Goal: Find specific page/section

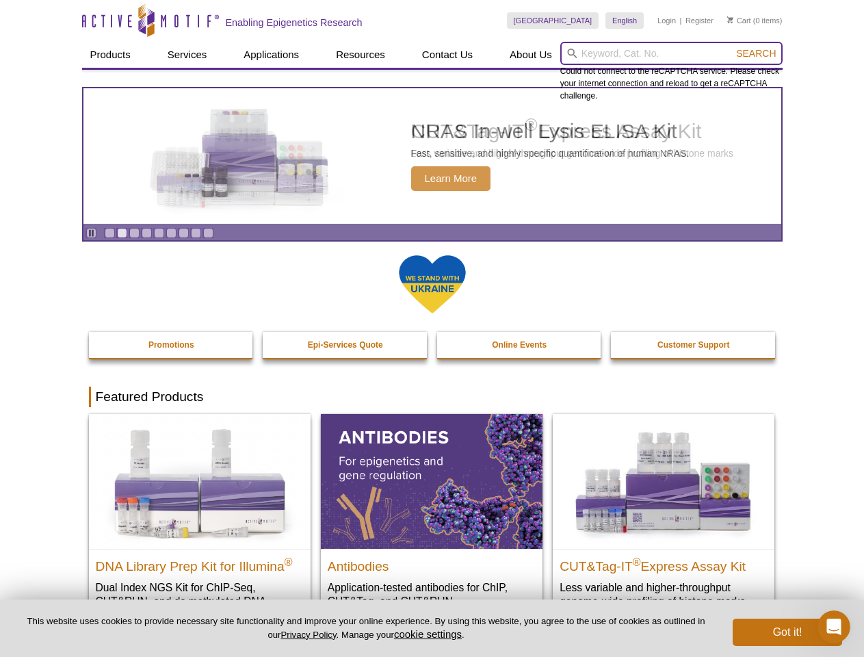
click at [671, 53] on input "search" at bounding box center [671, 53] width 222 height 23
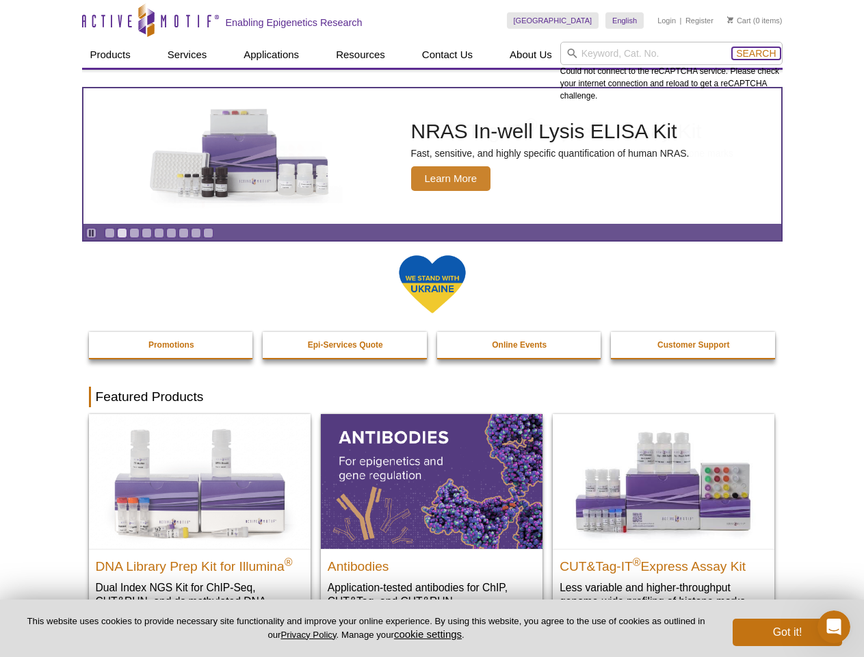
click at [756, 53] on span "Search" at bounding box center [756, 53] width 40 height 11
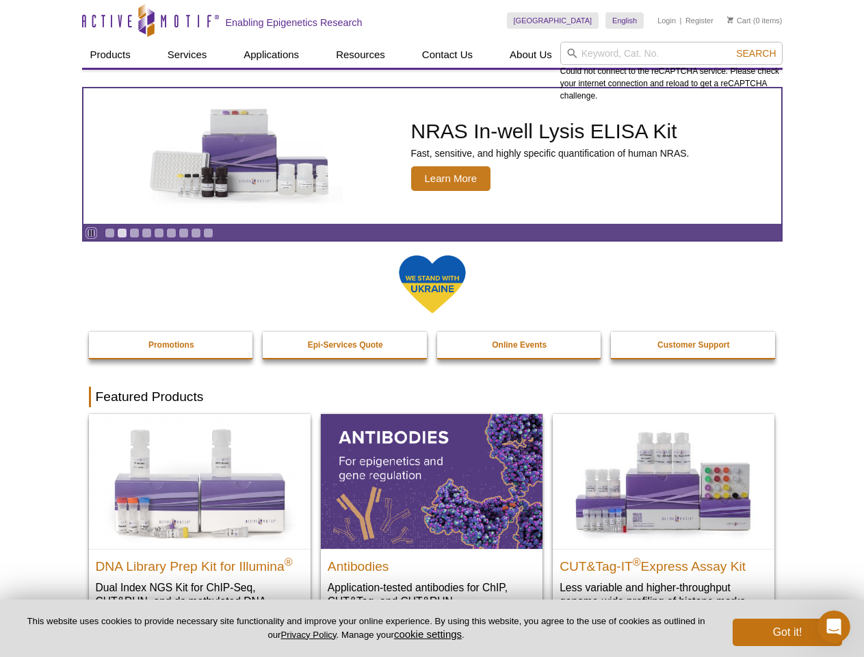
click at [91, 233] on icon "Pause" at bounding box center [91, 232] width 9 height 9
click at [109, 233] on link "Go to slide 1" at bounding box center [110, 233] width 10 height 10
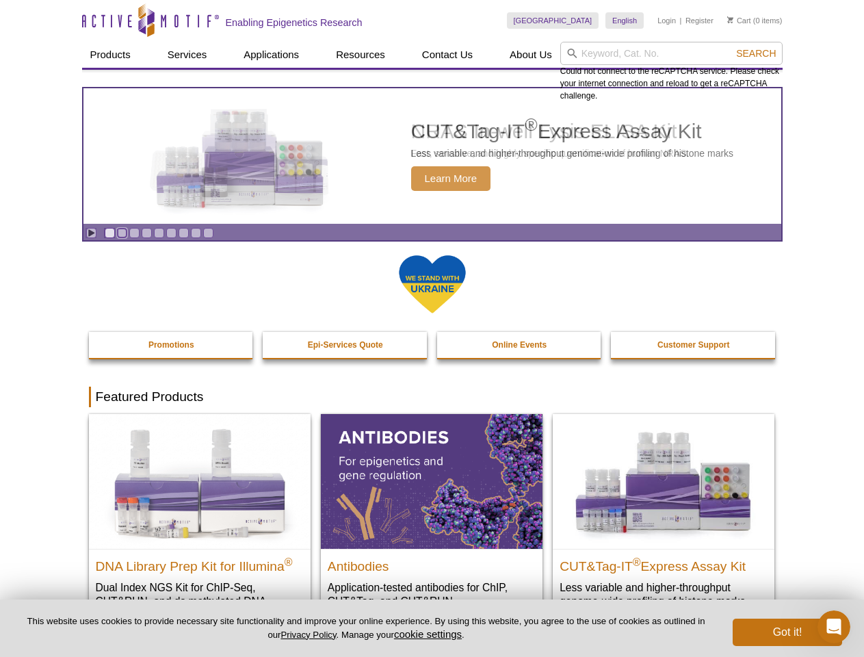
click at [122, 233] on link "Go to slide 2" at bounding box center [122, 233] width 10 height 10
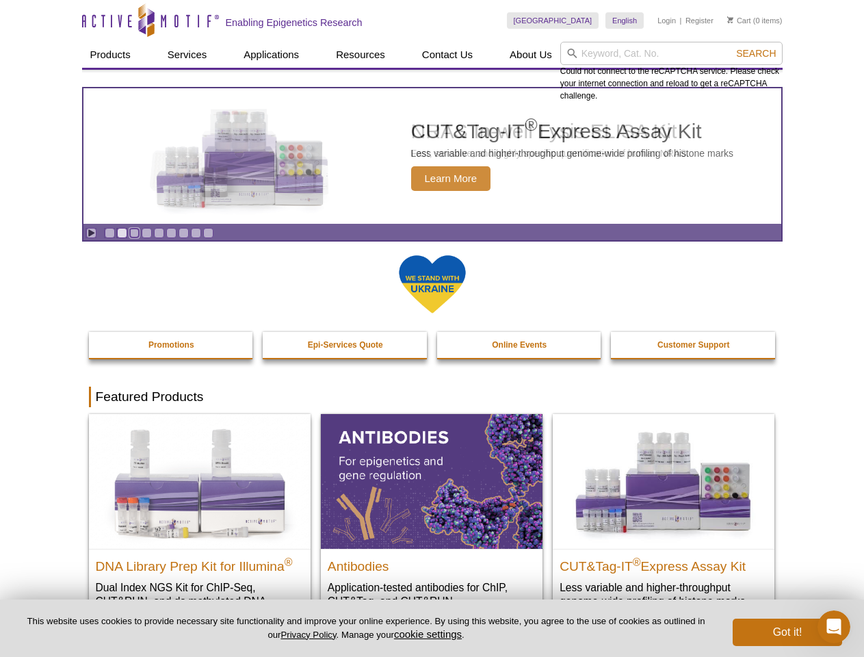
click at [134, 233] on link "Go to slide 3" at bounding box center [134, 233] width 10 height 10
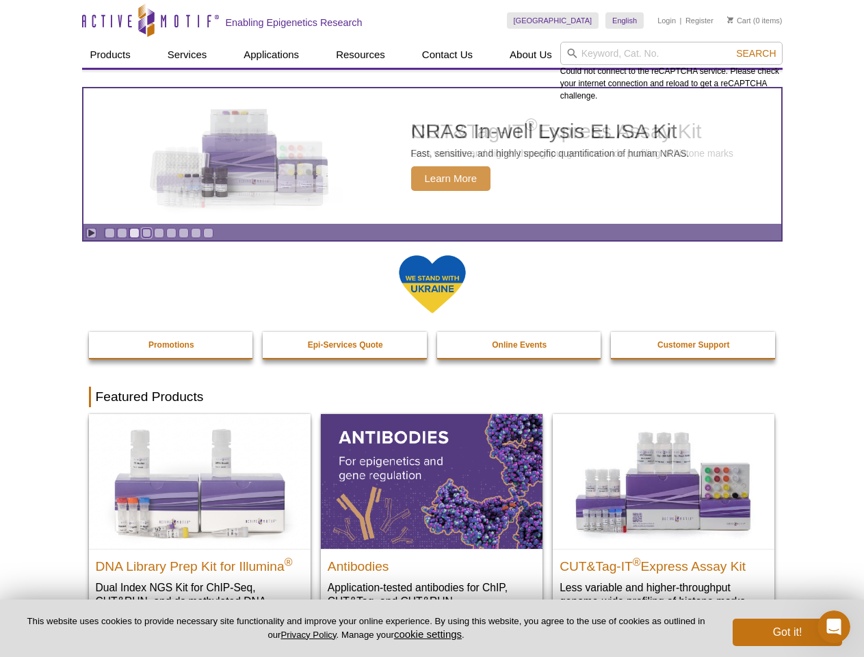
click at [146, 233] on link "Go to slide 4" at bounding box center [147, 233] width 10 height 10
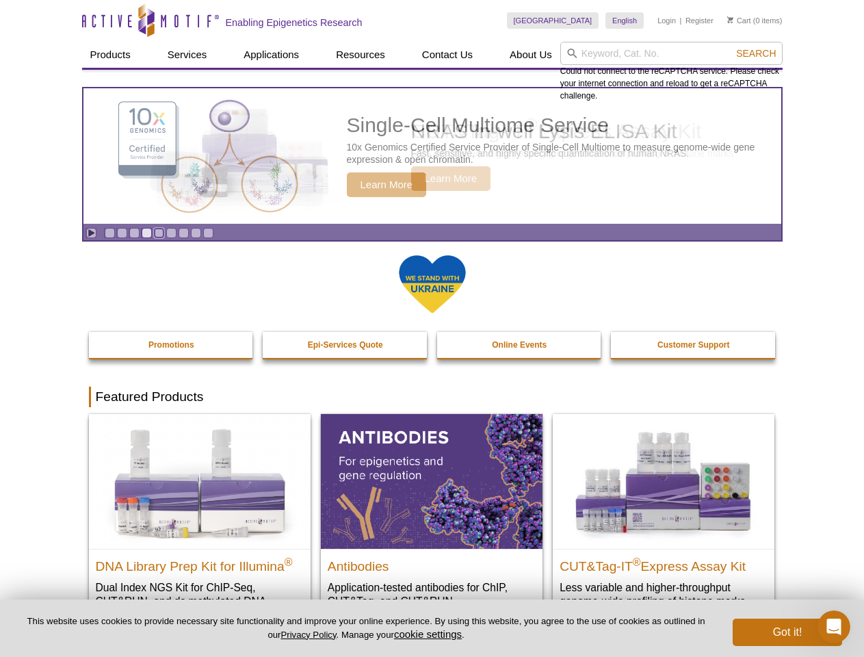
click at [159, 233] on link "Go to slide 5" at bounding box center [159, 233] width 10 height 10
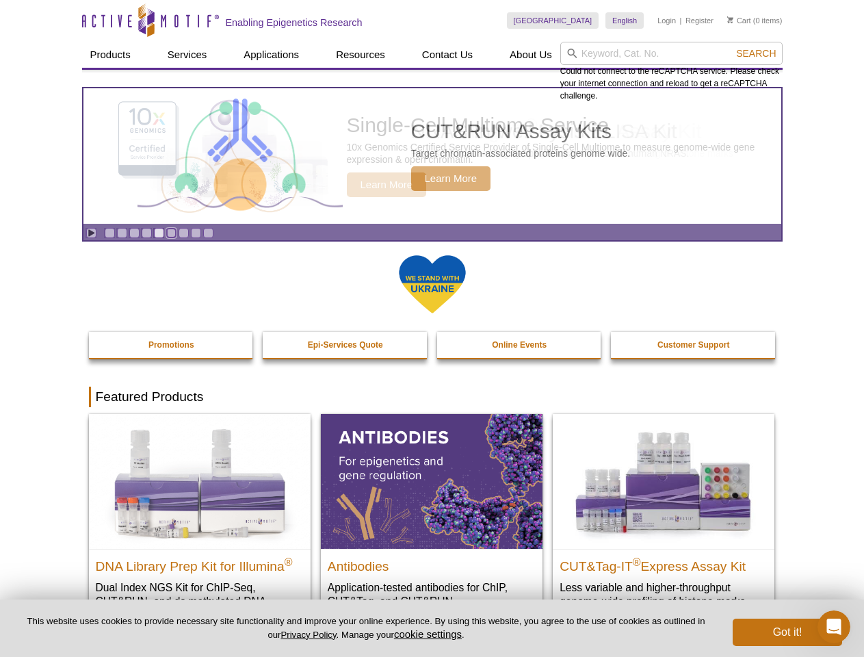
click at [171, 233] on link "Go to slide 6" at bounding box center [171, 233] width 10 height 10
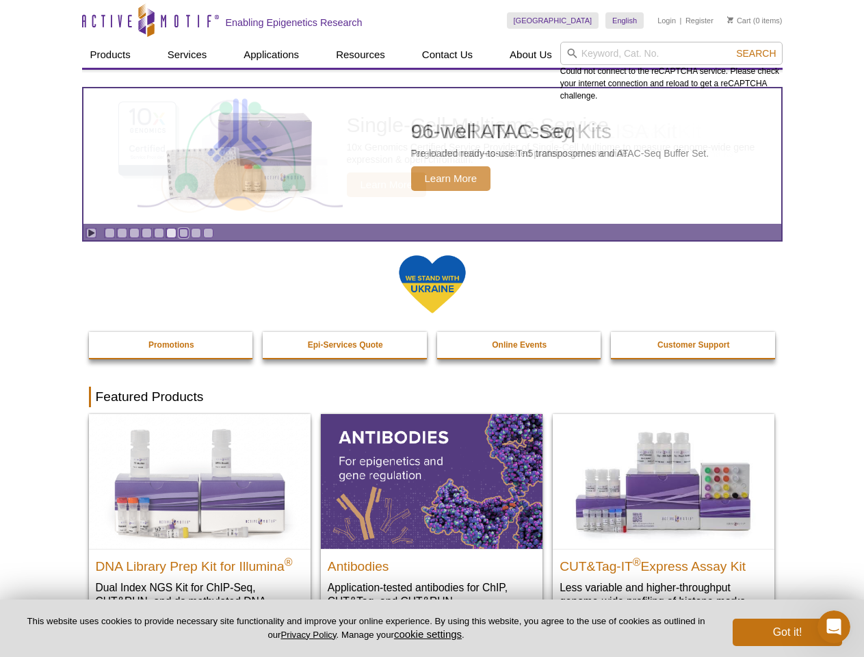
click at [183, 233] on link "Go to slide 7" at bounding box center [184, 233] width 10 height 10
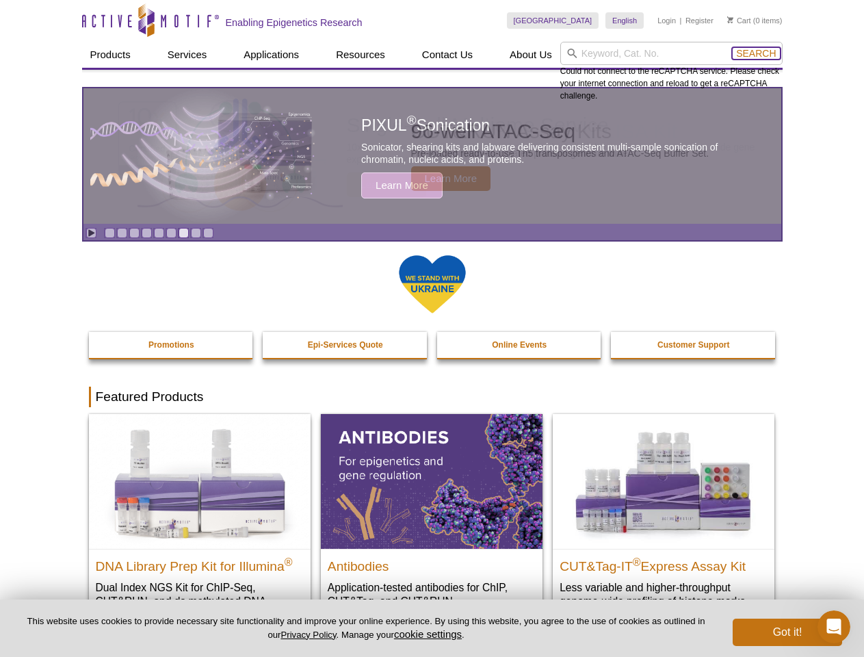
click at [756, 53] on span "Search" at bounding box center [756, 53] width 40 height 11
